Goal: Transaction & Acquisition: Purchase product/service

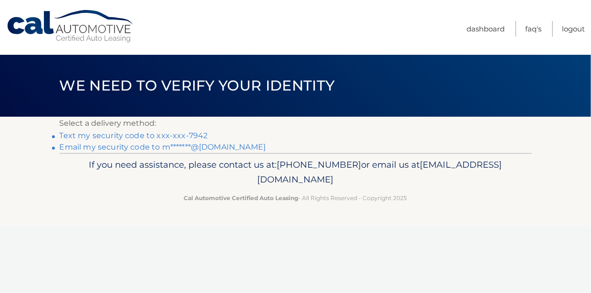
click at [199, 136] on link "Text my security code to xxx-xxx-7942" at bounding box center [134, 135] width 148 height 9
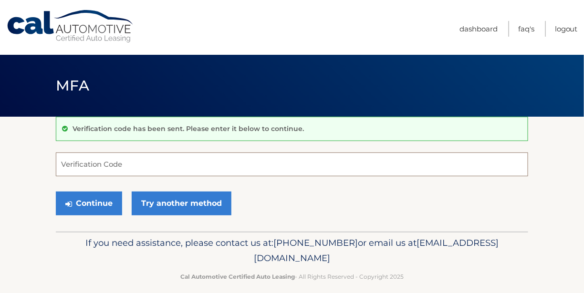
click at [137, 169] on input "Verification Code" at bounding box center [292, 165] width 472 height 24
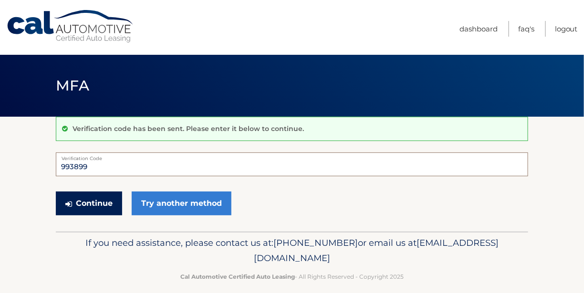
type input "993899"
click at [106, 201] on button "Continue" at bounding box center [89, 204] width 66 height 24
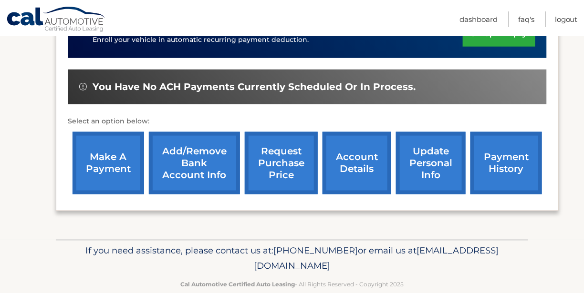
scroll to position [334, 0]
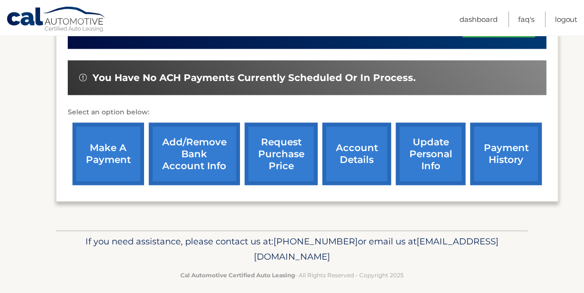
click at [127, 160] on link "make a payment" at bounding box center [109, 154] width 72 height 62
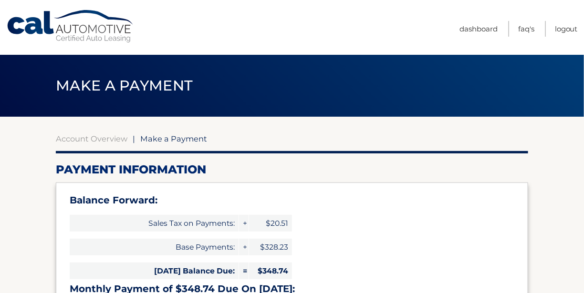
select select "OGFkMGM5ZDktNzg3Mi00MDY2LTkwZmEtYmIxYzQ3YWYwNGVi"
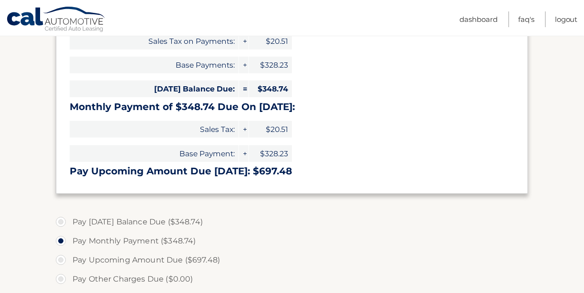
scroll to position [191, 0]
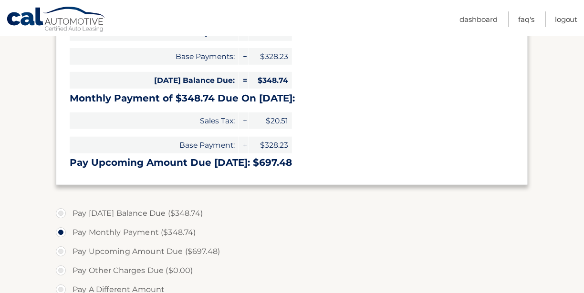
click at [62, 211] on label "Pay [DATE] Balance Due ($348.74)" at bounding box center [292, 213] width 472 height 19
click at [62, 211] on input "Pay [DATE] Balance Due ($348.74)" at bounding box center [65, 211] width 10 height 15
radio input "true"
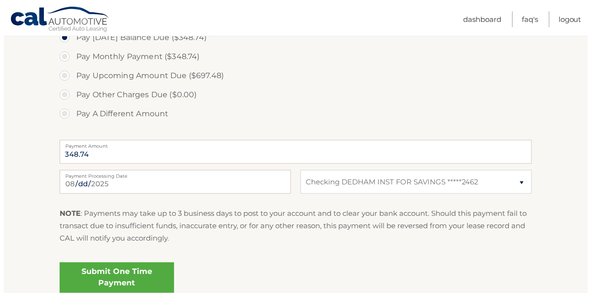
scroll to position [382, 0]
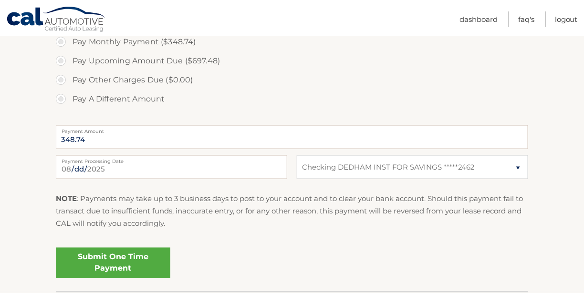
click at [149, 257] on link "Submit One Time Payment" at bounding box center [113, 263] width 114 height 31
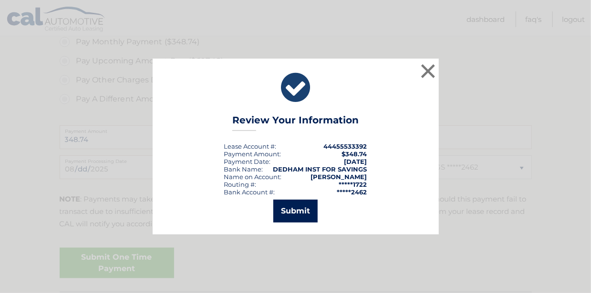
click at [289, 209] on button "Submit" at bounding box center [295, 211] width 44 height 23
